Goal: Transaction & Acquisition: Purchase product/service

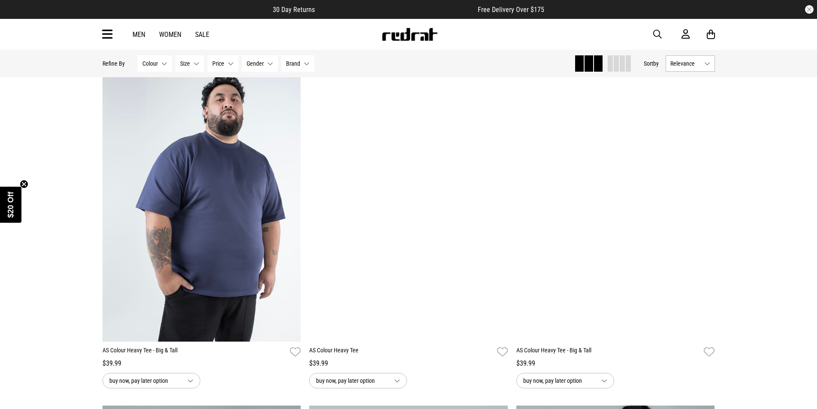
scroll to position [1458, 0]
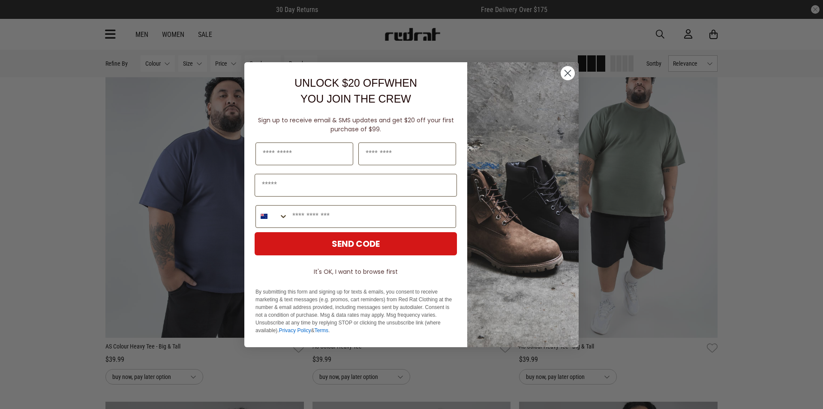
click at [572, 73] on circle "Close dialog" at bounding box center [568, 73] width 14 height 14
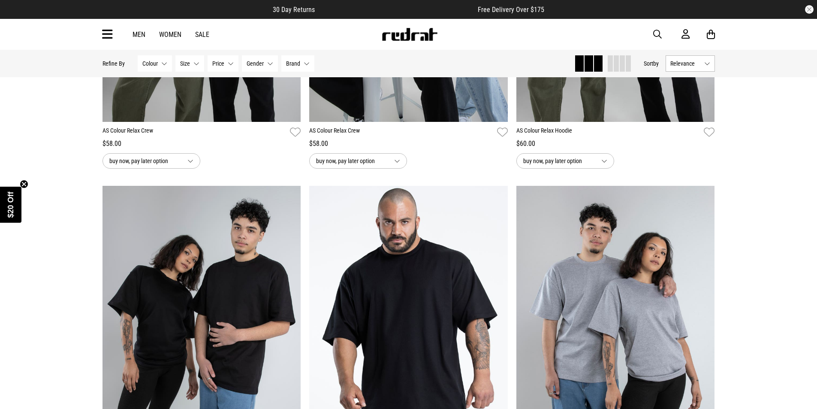
scroll to position [2144, 0]
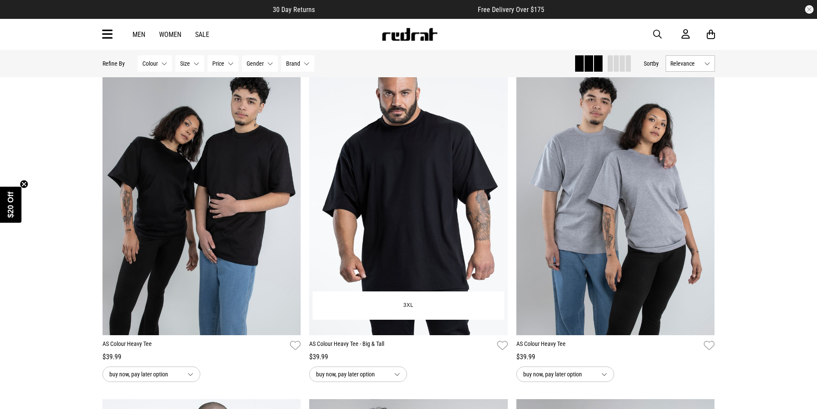
click at [372, 343] on link "AS Colour Heavy Tee - Big & Tall" at bounding box center [401, 345] width 184 height 12
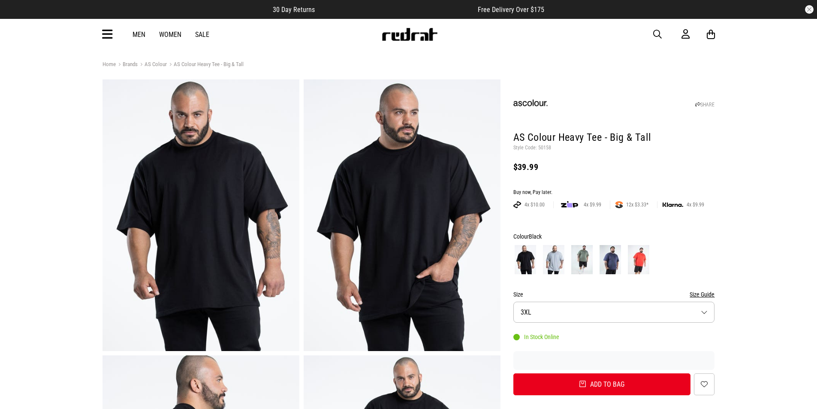
click at [565, 318] on button "Size 3XL" at bounding box center [614, 311] width 202 height 21
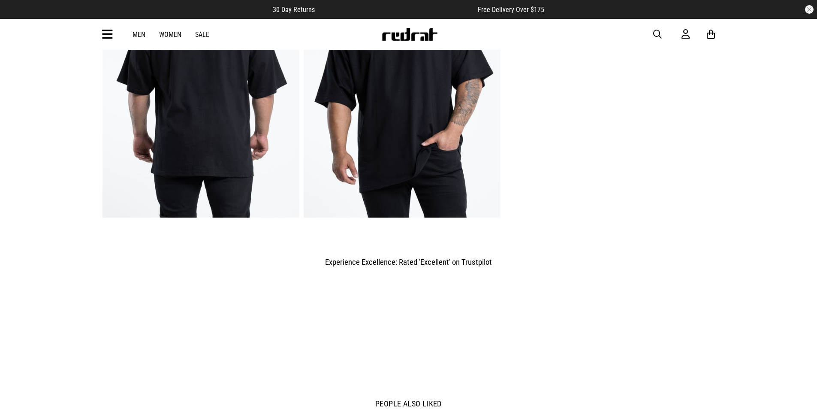
scroll to position [342, 0]
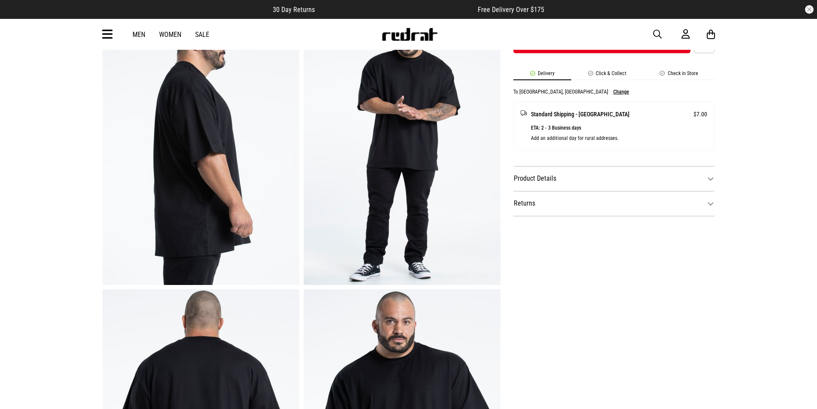
click at [540, 182] on dt "Product Details" at bounding box center [614, 178] width 202 height 25
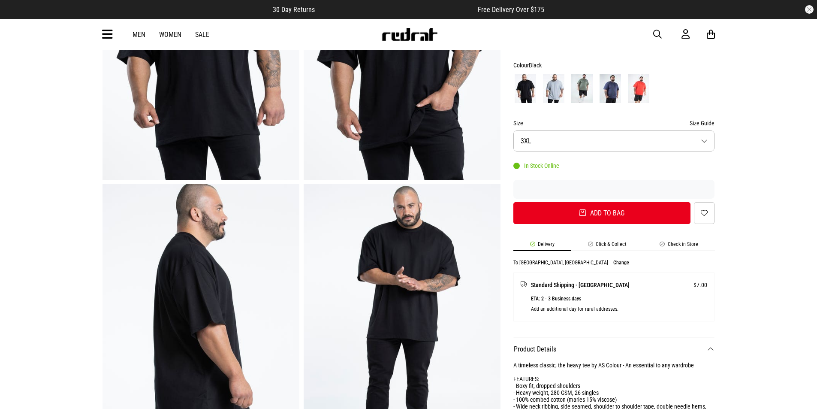
scroll to position [170, 0]
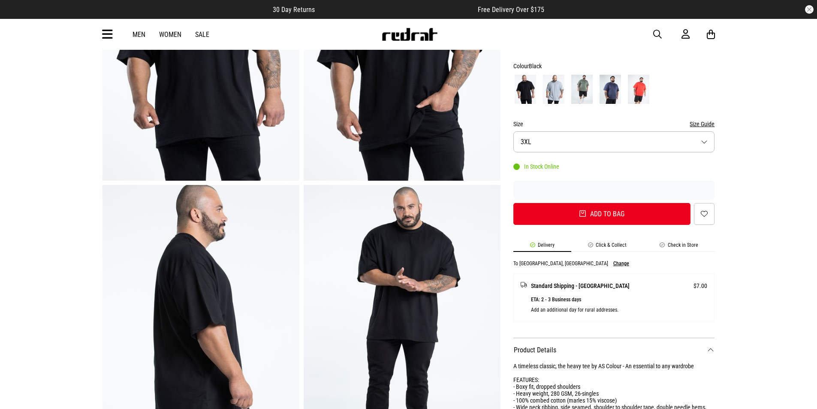
click at [593, 144] on button "Size 3XL" at bounding box center [614, 141] width 202 height 21
click at [552, 88] on img at bounding box center [553, 89] width 21 height 29
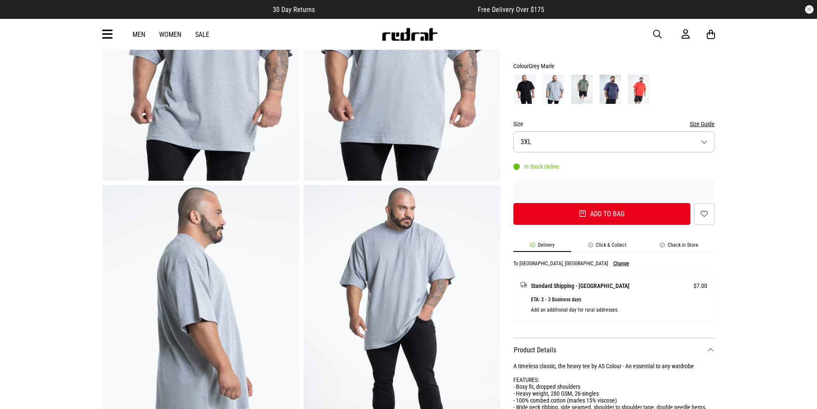
click at [583, 90] on img at bounding box center [581, 89] width 21 height 29
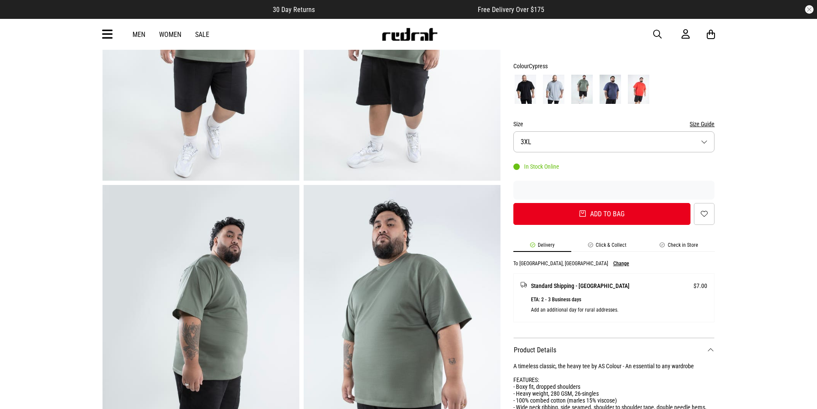
click at [601, 98] on img at bounding box center [609, 89] width 21 height 29
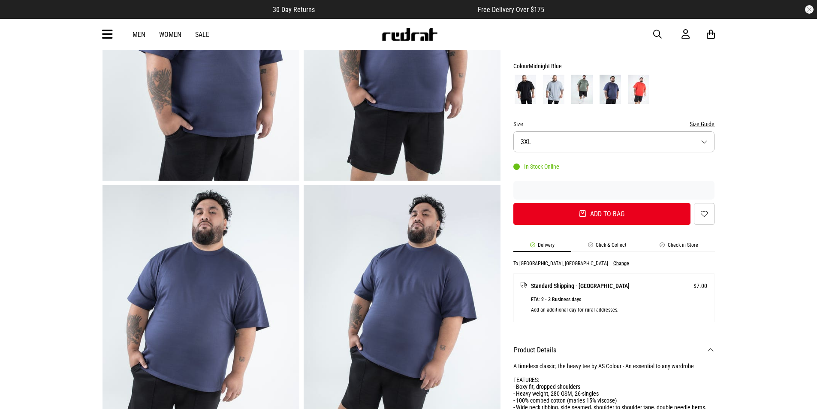
click at [629, 99] on img at bounding box center [638, 89] width 21 height 29
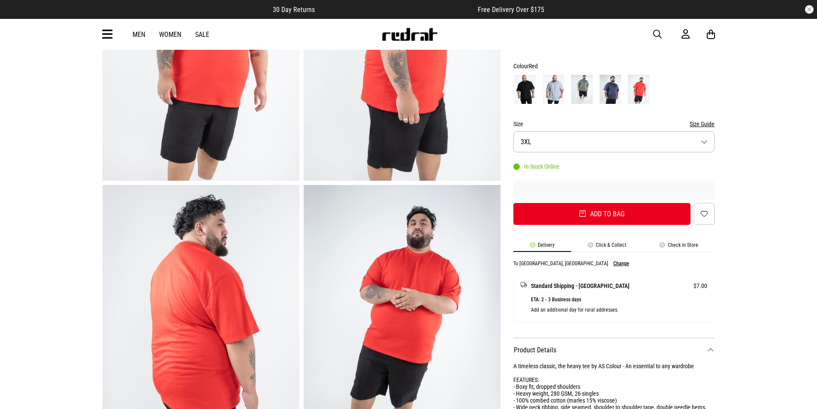
click at [593, 150] on button "Size 3XL" at bounding box center [614, 141] width 202 height 21
click at [587, 184] on link "Need a smaller size? Click here" at bounding box center [614, 183] width 201 height 21
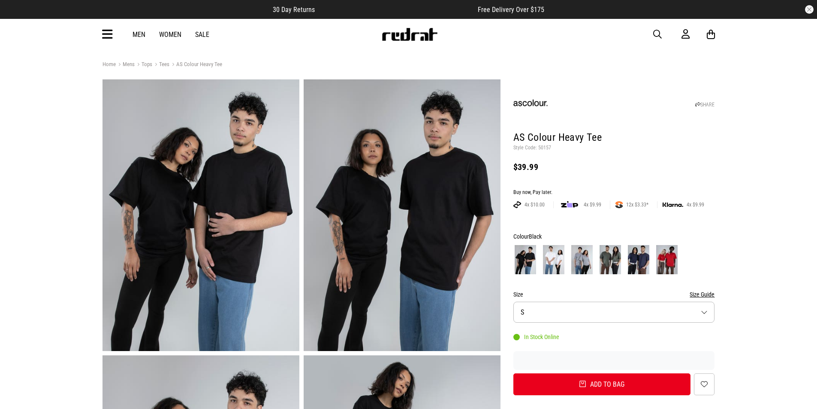
click at [577, 313] on button "Size S" at bounding box center [614, 311] width 202 height 21
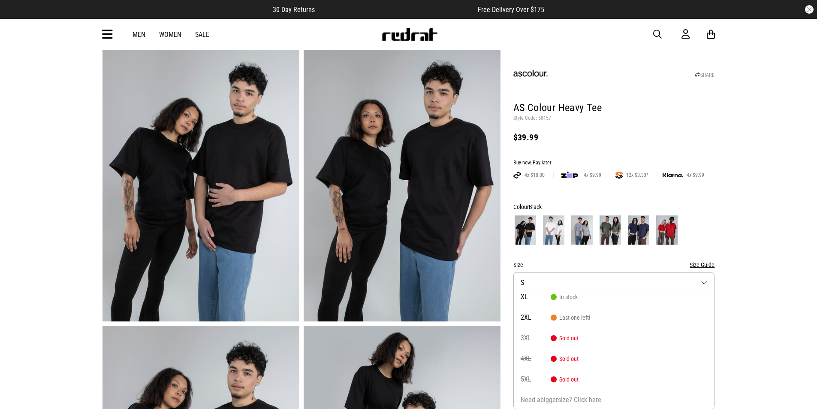
scroll to position [69, 0]
click at [581, 319] on span "Last one left!" at bounding box center [570, 316] width 39 height 7
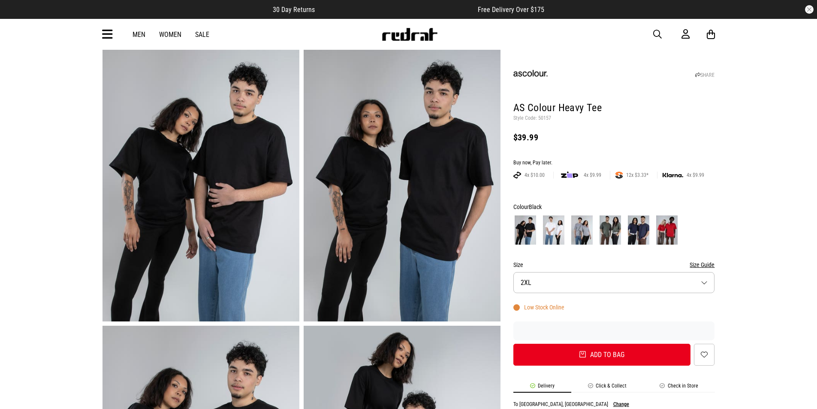
click at [581, 311] on form "Colour Black Size Size Guide Size 2XL Low Stock Online Add to bag Add to wishli…" at bounding box center [614, 284] width 202 height 164
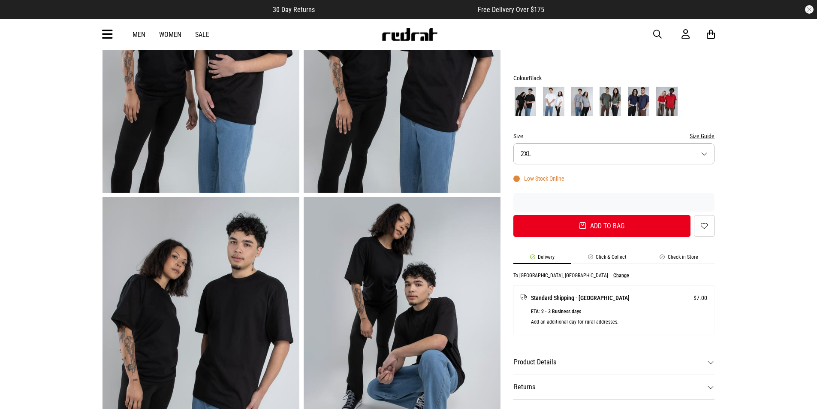
scroll to position [30, 0]
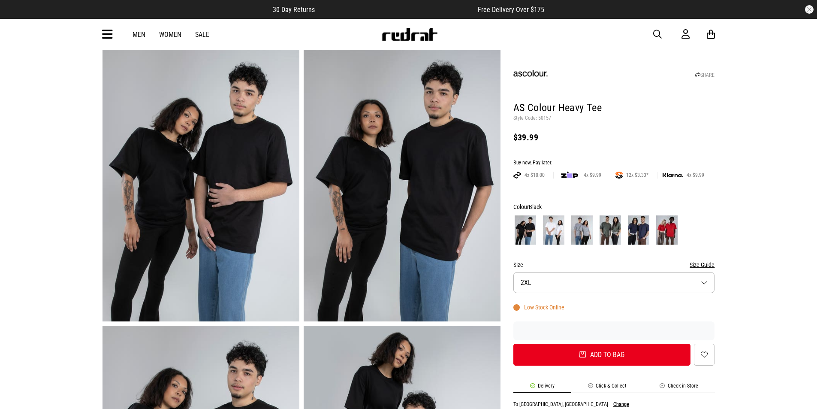
click at [674, 230] on img at bounding box center [666, 229] width 21 height 29
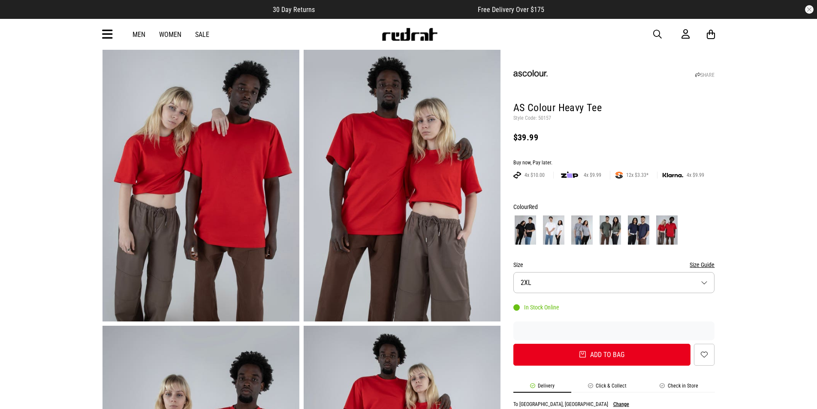
click at [633, 232] on img at bounding box center [638, 229] width 21 height 29
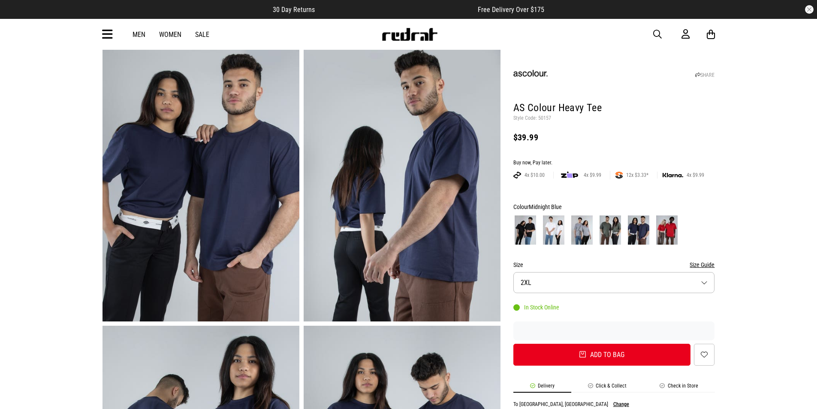
click at [608, 232] on img at bounding box center [609, 229] width 21 height 29
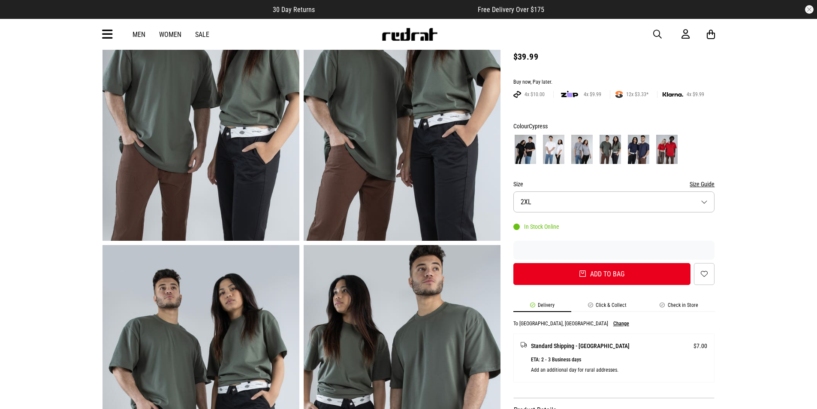
scroll to position [115, 0]
